Goal: Information Seeking & Learning: Understand process/instructions

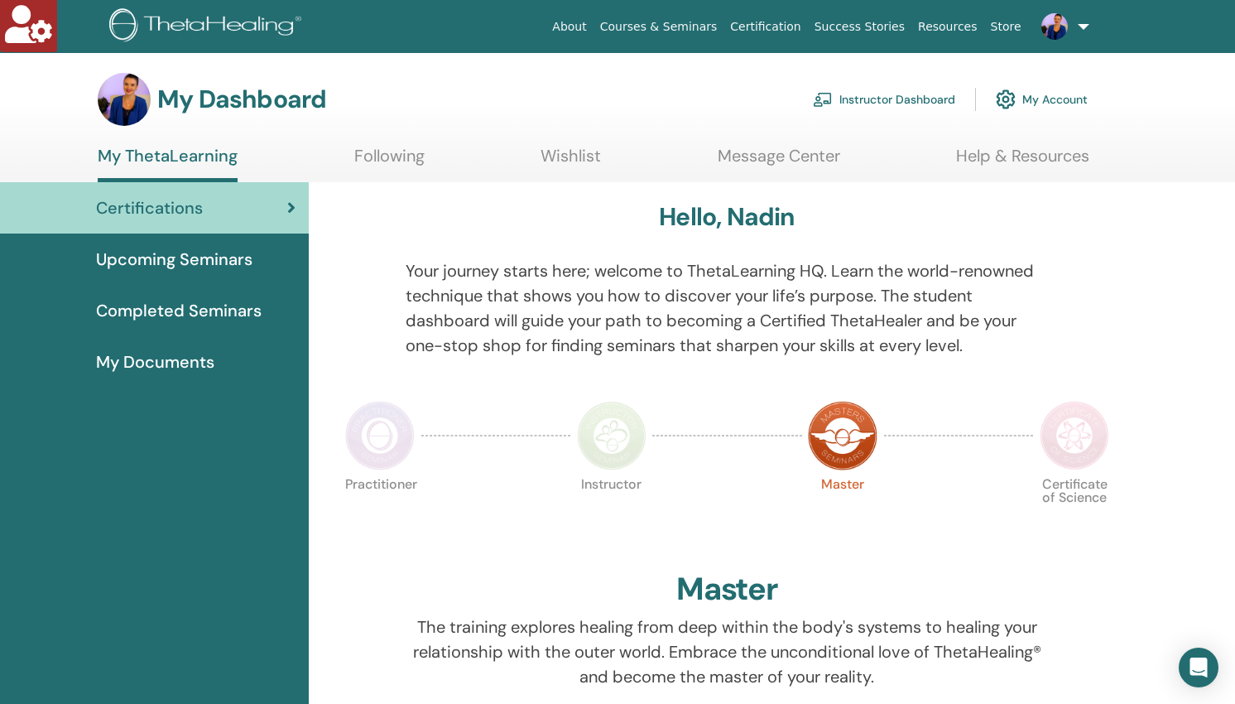
click at [915, 99] on link "Instructor Dashboard" at bounding box center [884, 99] width 142 height 36
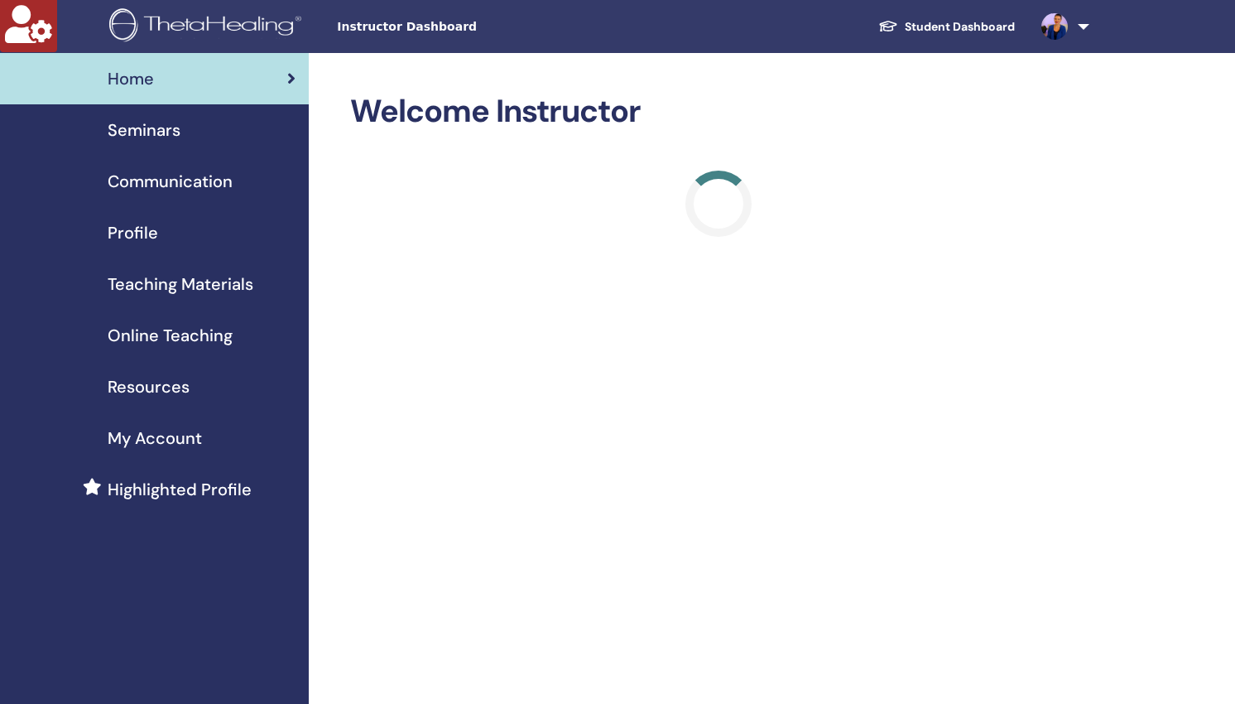
click at [222, 286] on span "Teaching Materials" at bounding box center [181, 283] width 146 height 25
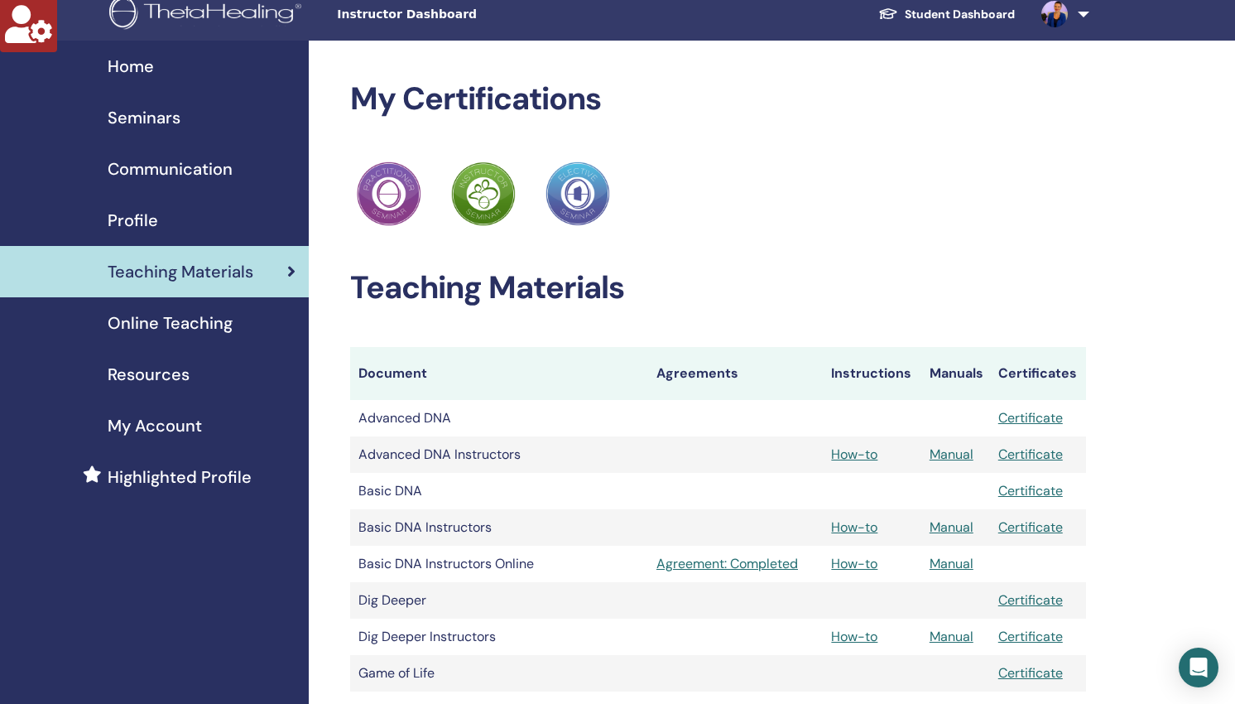
scroll to position [89, 0]
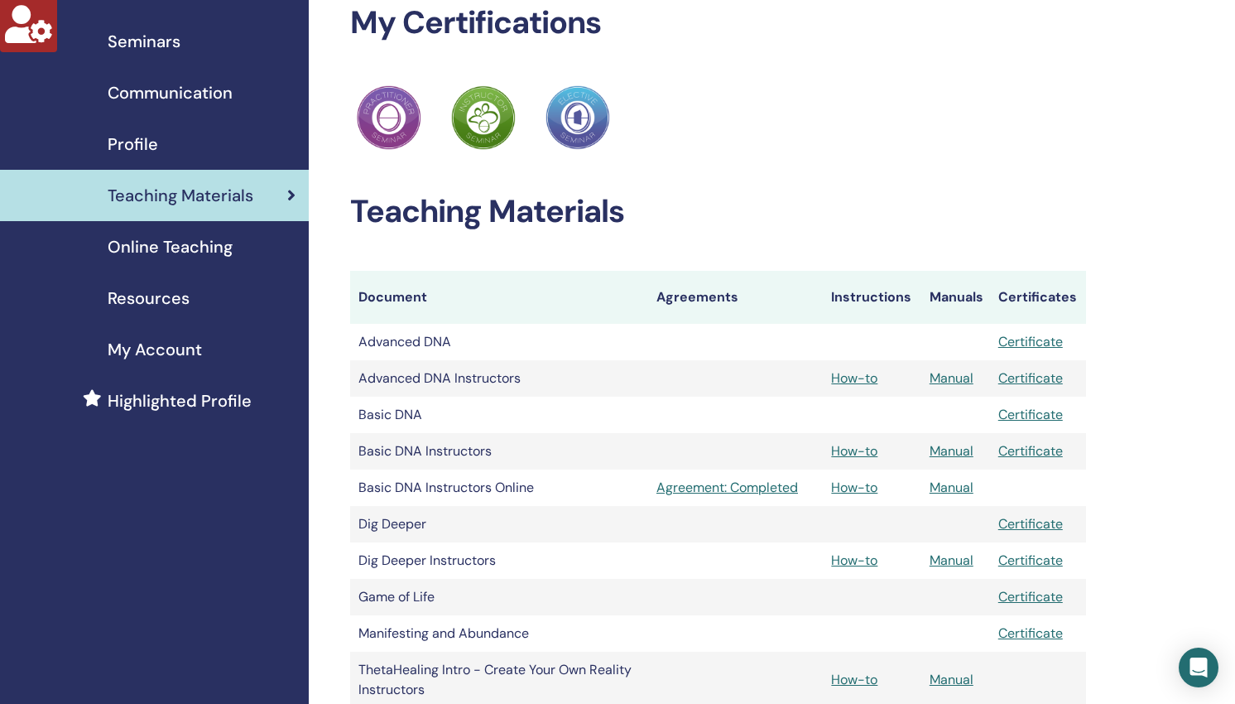
click at [169, 250] on span "Online Teaching" at bounding box center [170, 246] width 125 height 25
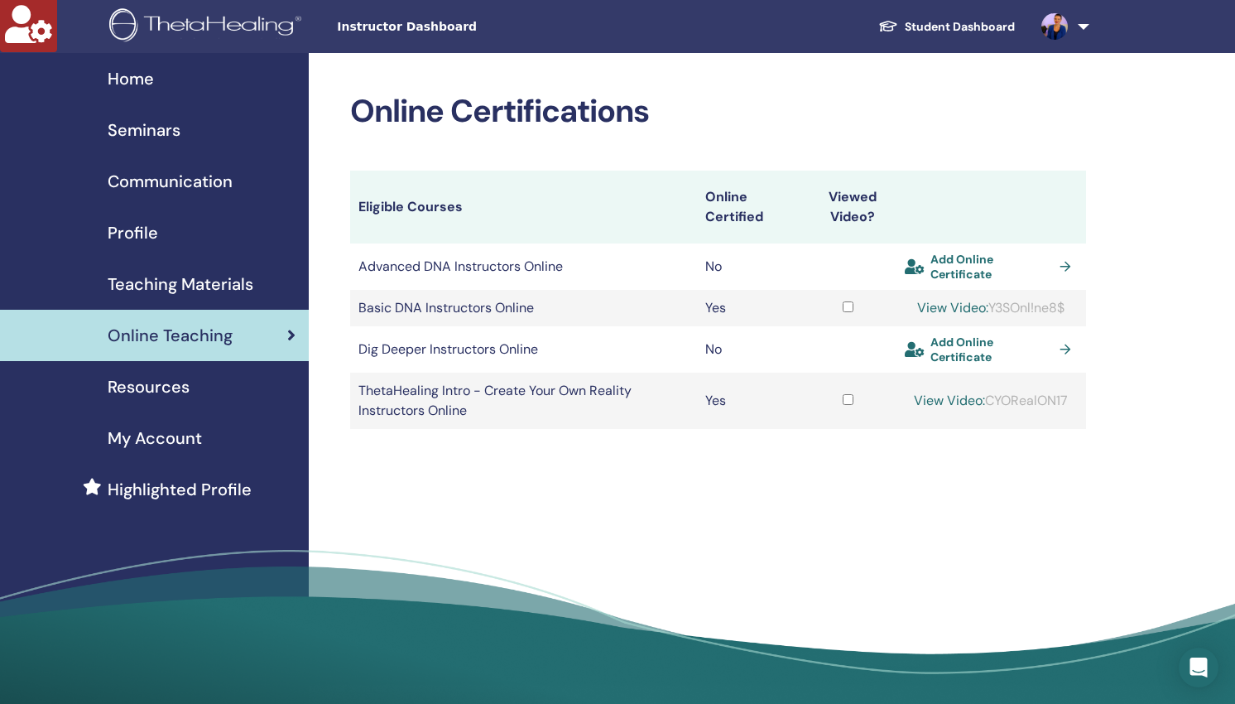
copy div "Y3SOnl!ne8$"
drag, startPoint x: 1074, startPoint y: 308, endPoint x: 908, endPoint y: 312, distance: 166.4
click at [973, 310] on div "View Video: Y3SOnl!ne8$" at bounding box center [991, 308] width 173 height 20
click at [938, 310] on link "View Video:" at bounding box center [952, 307] width 71 height 17
